Goal: Task Accomplishment & Management: Use online tool/utility

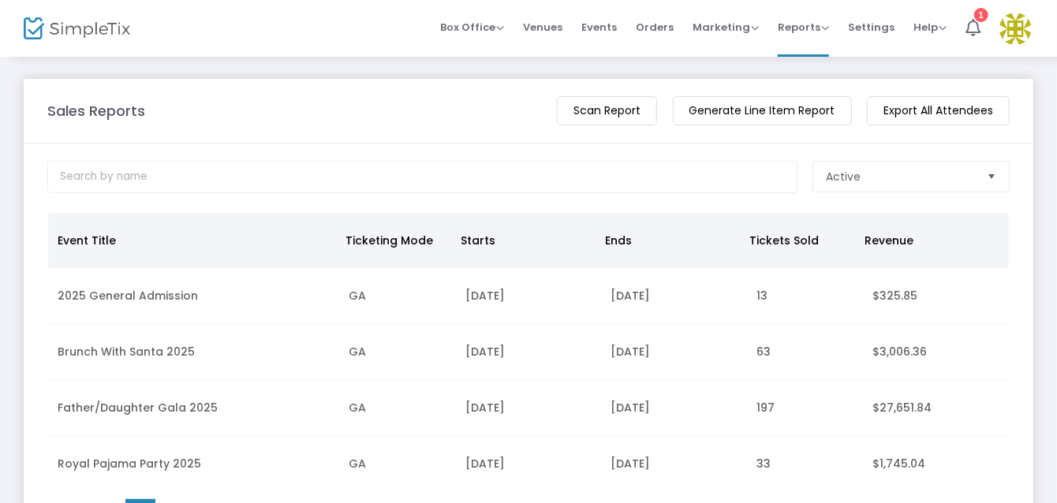
click at [727, 109] on m-button "Generate Line Item Report" at bounding box center [762, 110] width 179 height 29
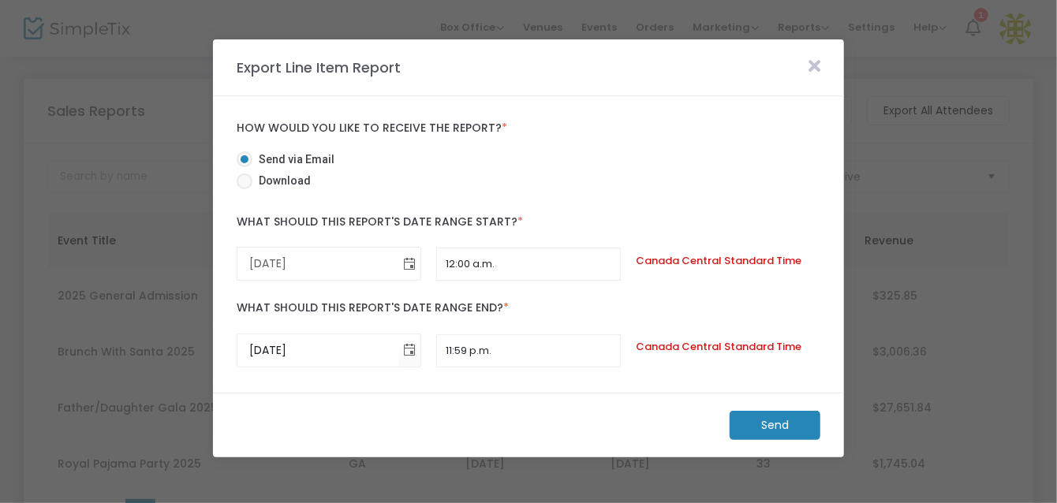
click at [412, 259] on span "Toggle calendar" at bounding box center [409, 264] width 26 height 26
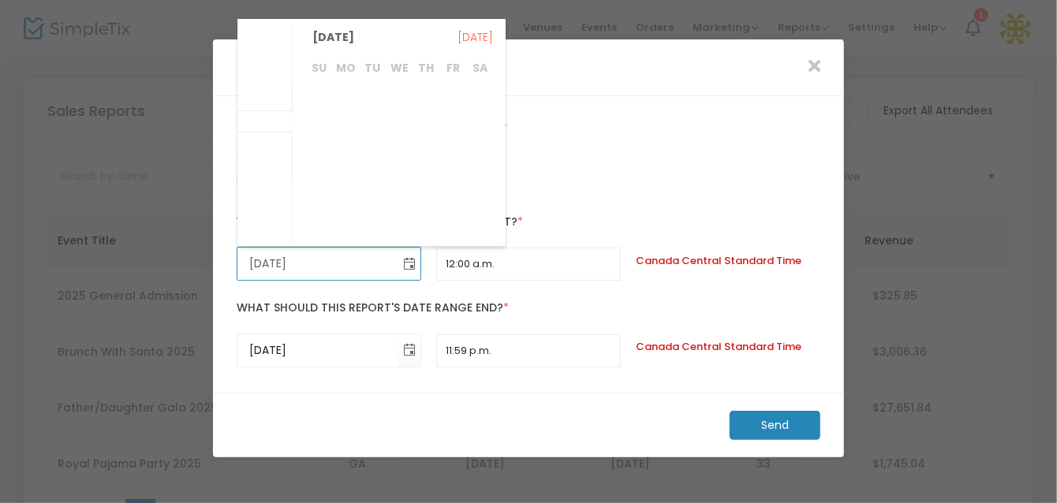
scroll to position [306988, 0]
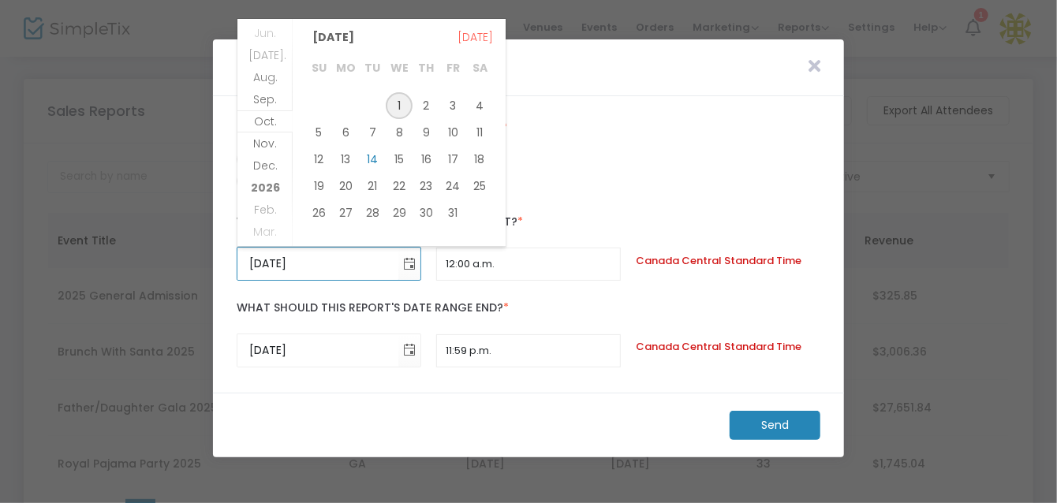
click at [405, 106] on span "1" at bounding box center [399, 105] width 27 height 27
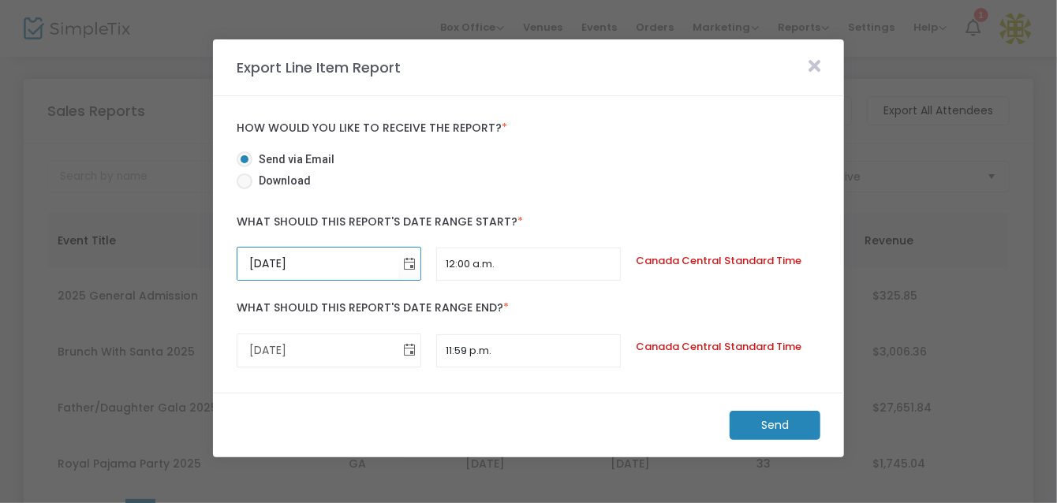
click at [410, 348] on span "Toggle calendar" at bounding box center [409, 351] width 26 height 26
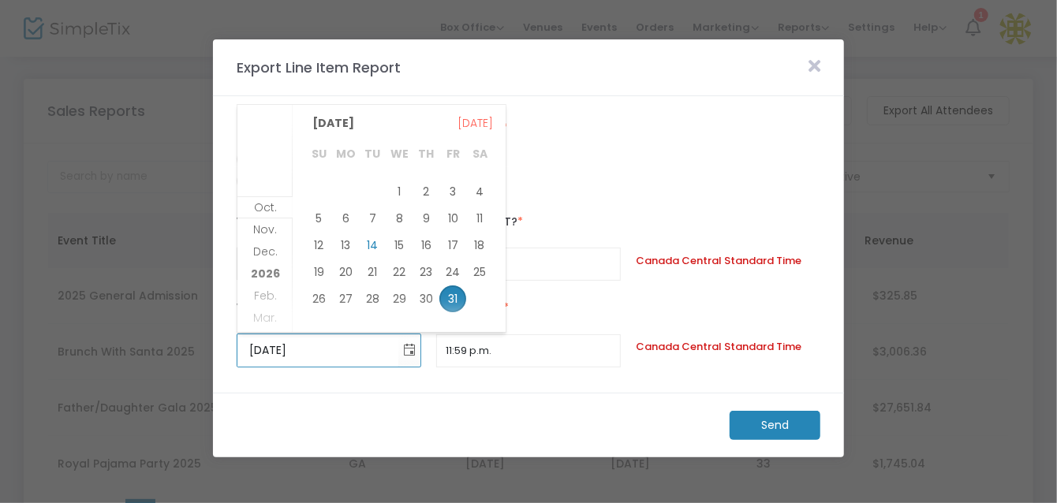
click at [819, 62] on icon at bounding box center [814, 66] width 12 height 17
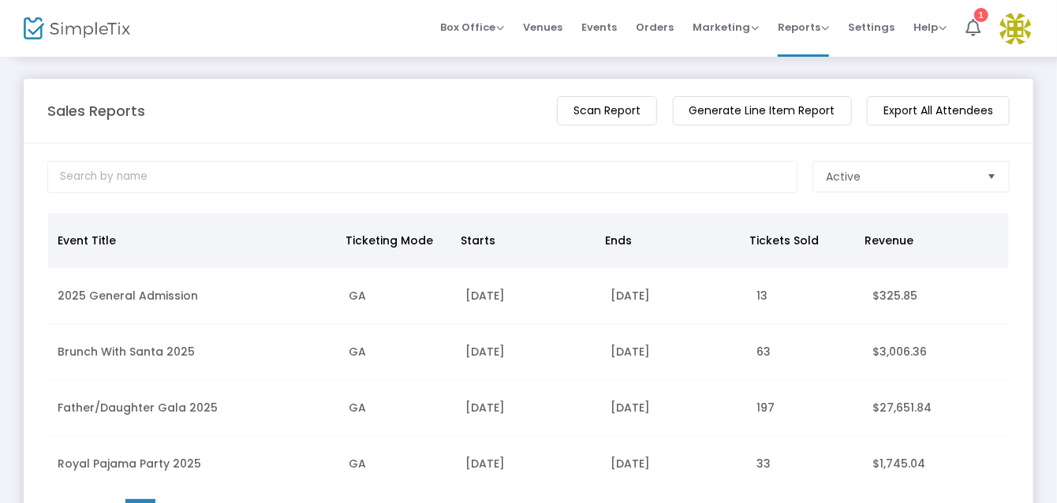
click at [734, 110] on m-button "Generate Line Item Report" at bounding box center [762, 110] width 179 height 29
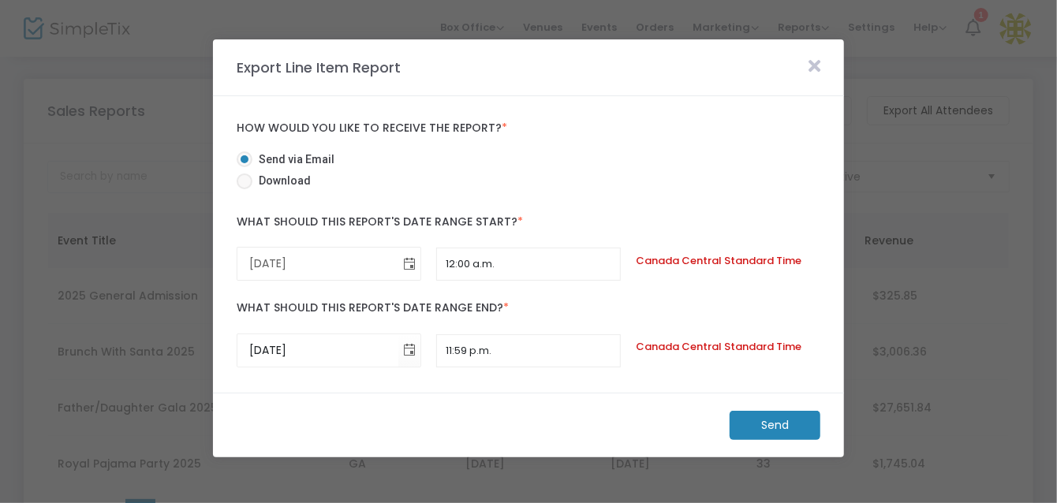
click at [414, 264] on span "Toggle calendar" at bounding box center [409, 264] width 26 height 26
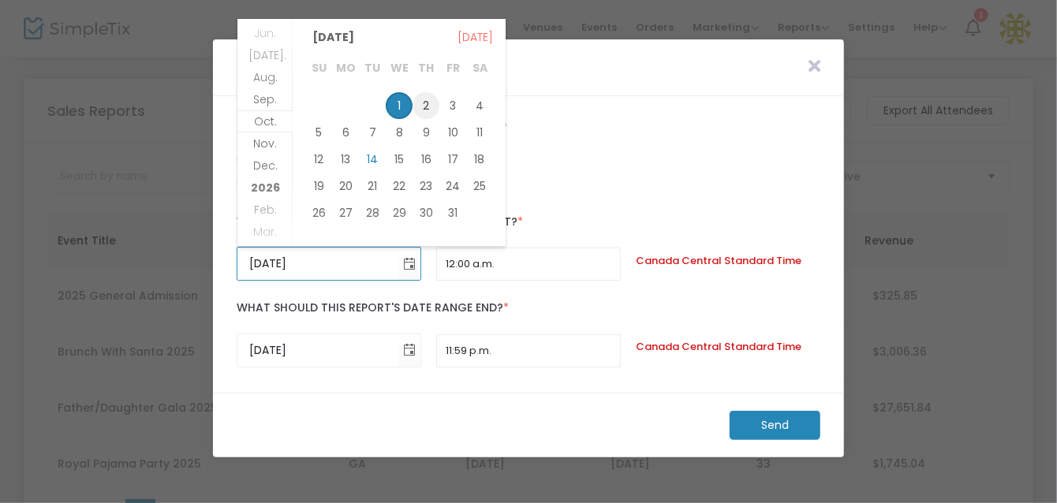
click at [420, 101] on span "2" at bounding box center [425, 105] width 27 height 27
type input "[DATE]"
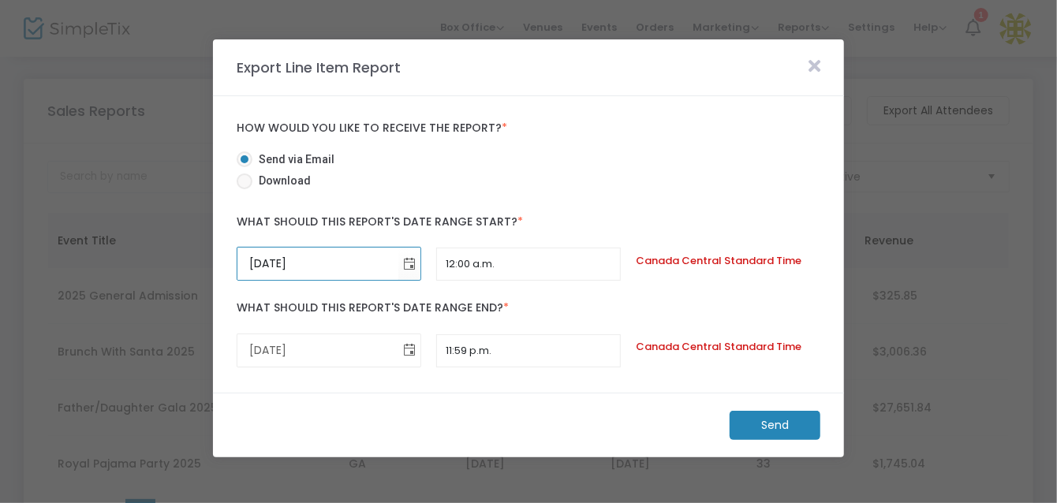
click at [412, 349] on span "Toggle calendar" at bounding box center [409, 351] width 26 height 26
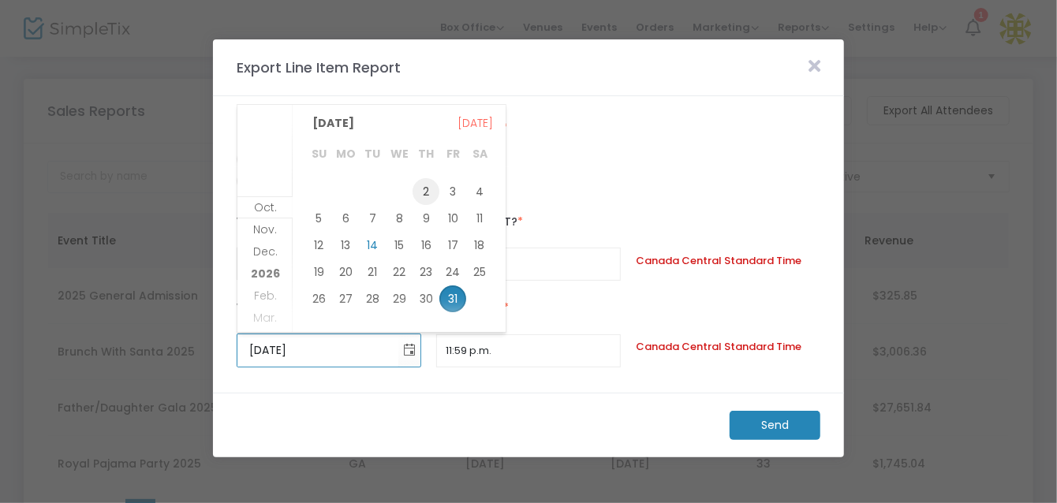
click at [422, 192] on span "2" at bounding box center [425, 191] width 27 height 27
type input "[DATE]"
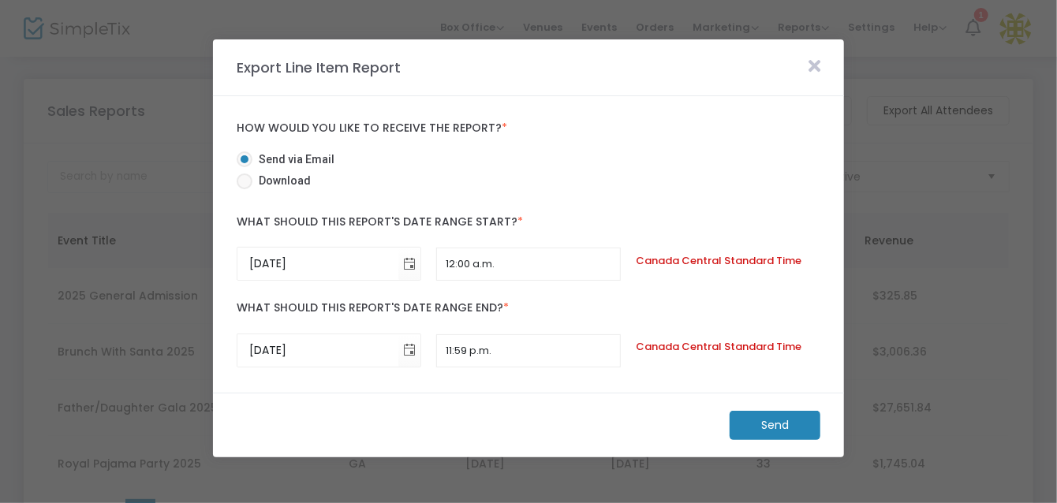
click at [768, 424] on m-button "Send" at bounding box center [775, 425] width 91 height 29
